Goal: Information Seeking & Learning: Learn about a topic

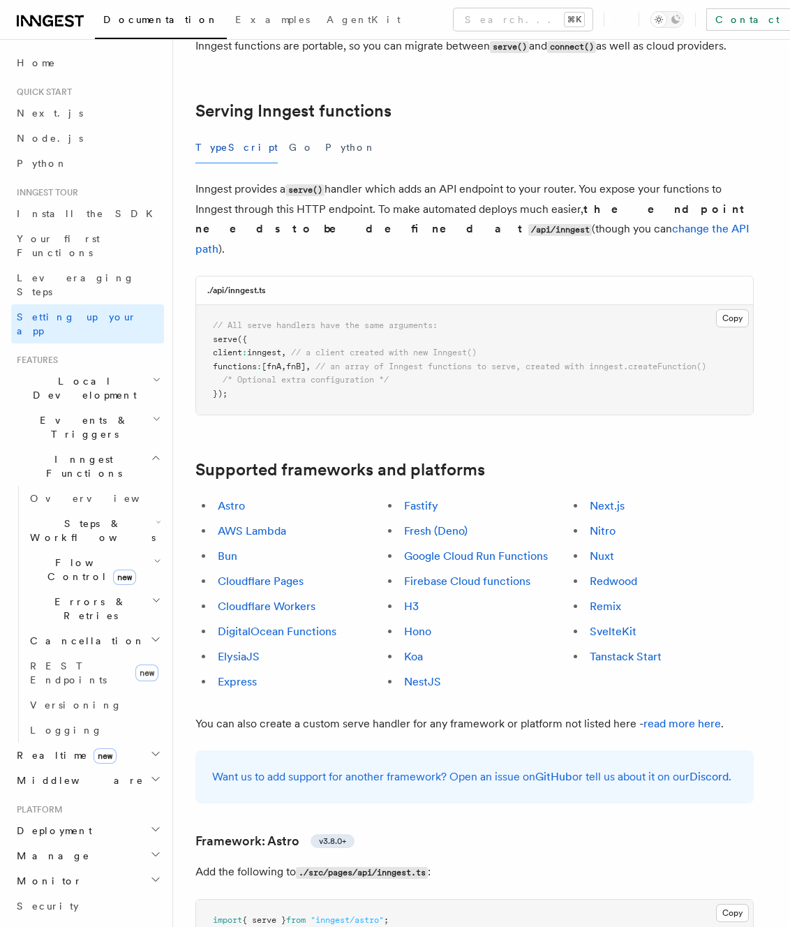
scroll to position [472, 0]
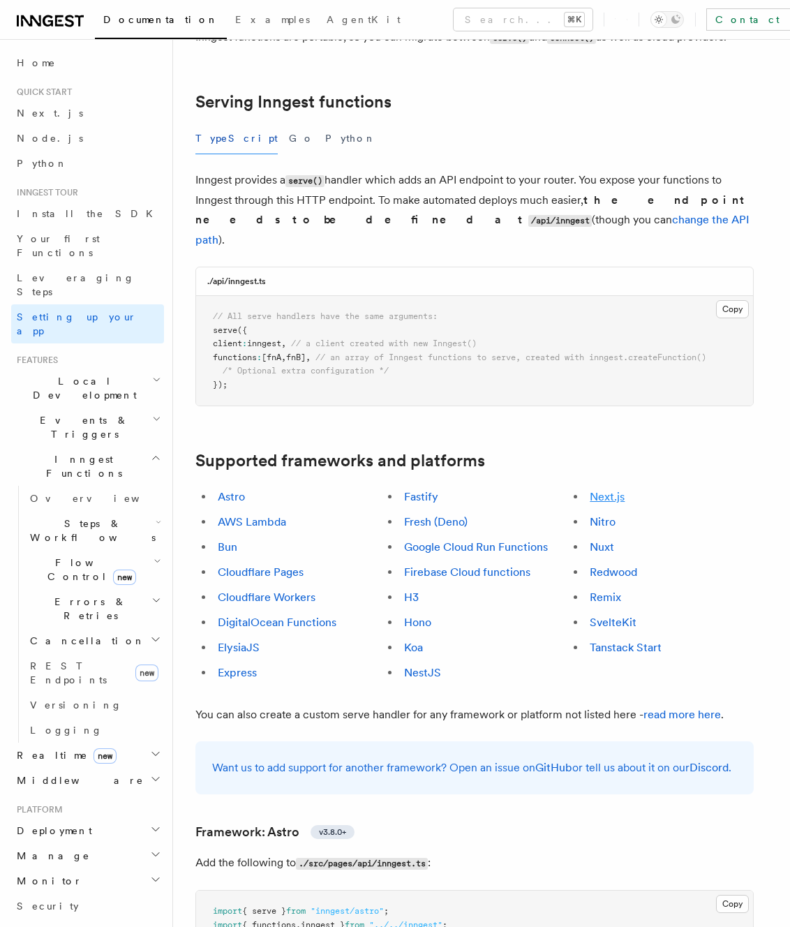
click at [599, 490] on link "Next.js" at bounding box center [607, 496] width 35 height 13
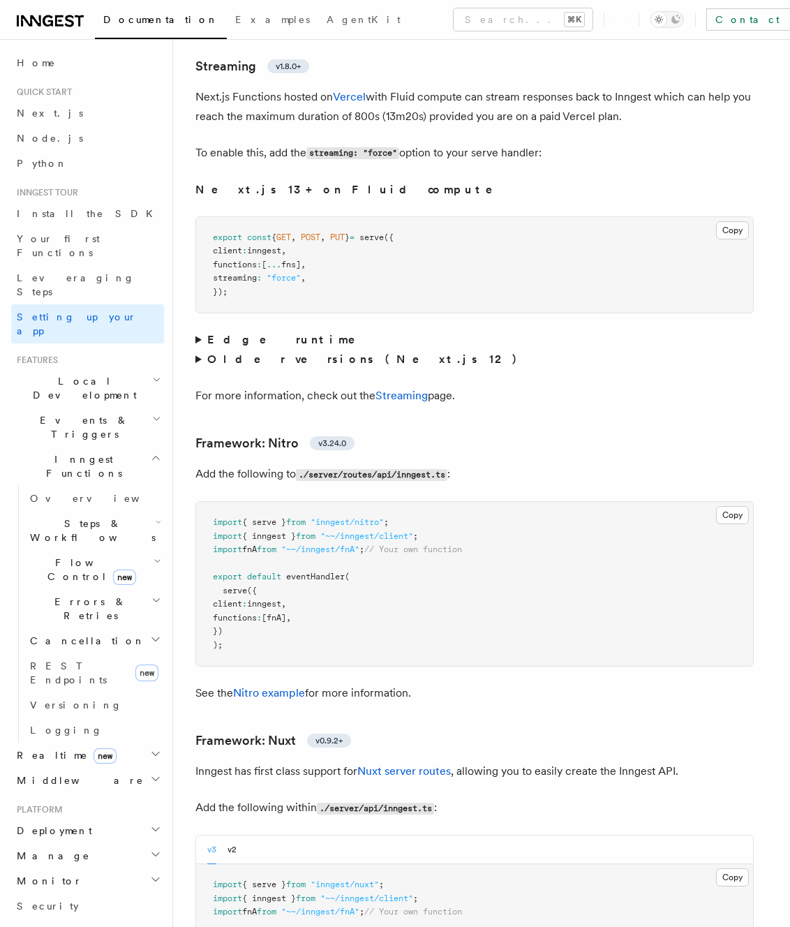
scroll to position [9047, 0]
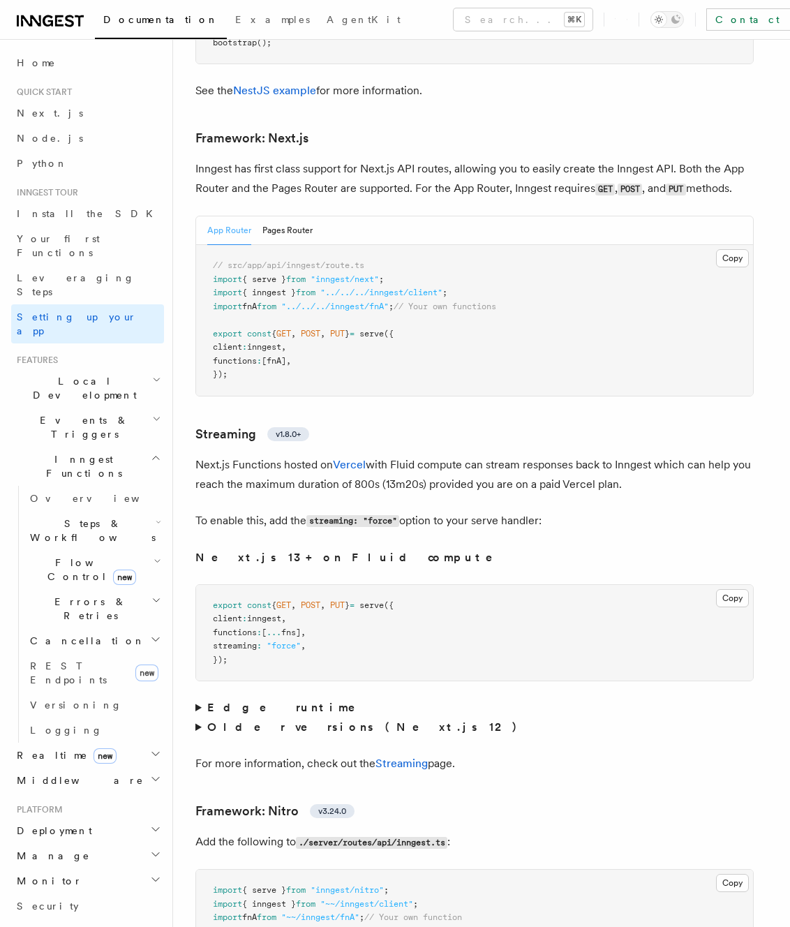
click at [260, 455] on p "Next.js Functions hosted on Vercel with Fluid compute can stream responses back…" at bounding box center [474, 474] width 558 height 39
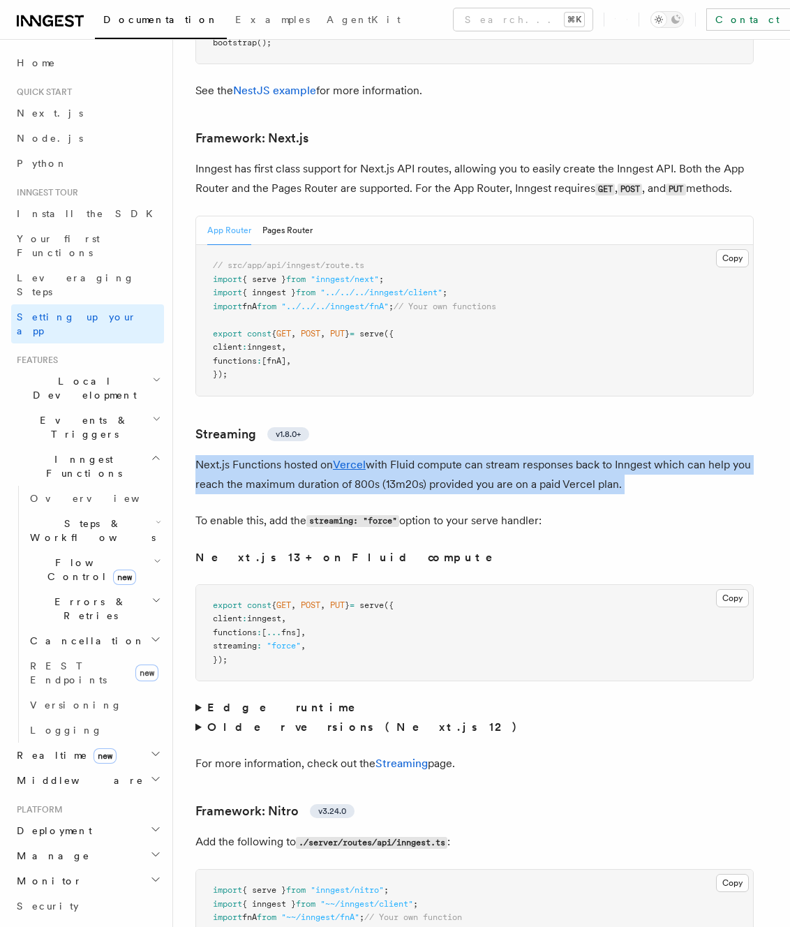
click at [260, 455] on p "Next.js Functions hosted on Vercel with Fluid compute can stream responses back…" at bounding box center [474, 474] width 558 height 39
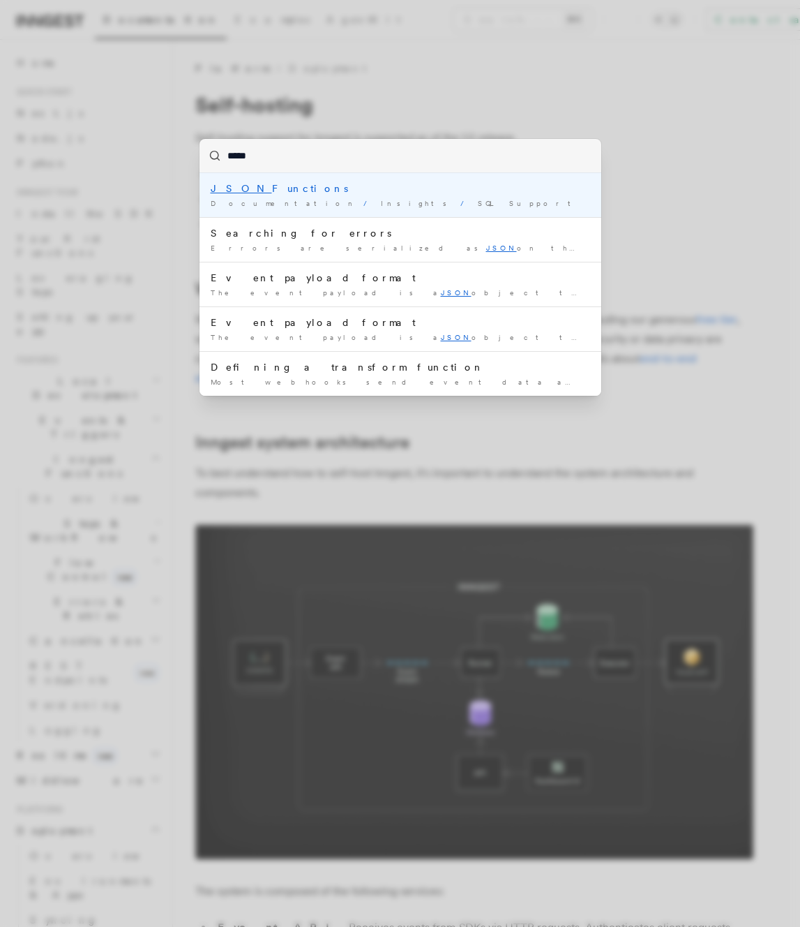
type input "****"
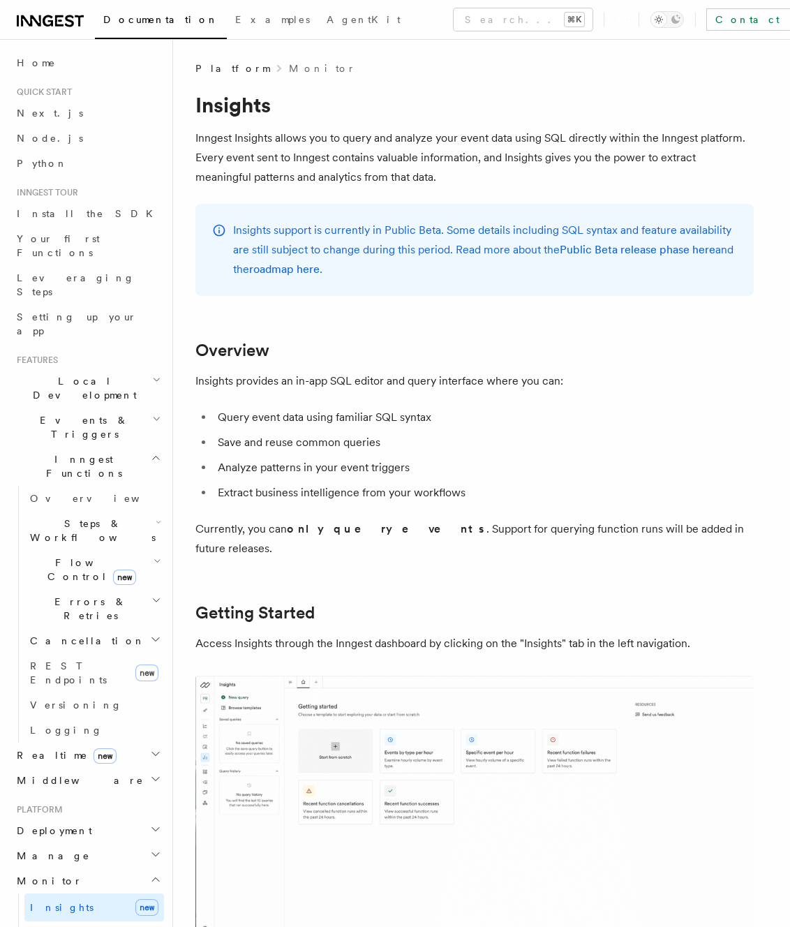
scroll to position [143, 0]
